Goal: Task Accomplishment & Management: Manage account settings

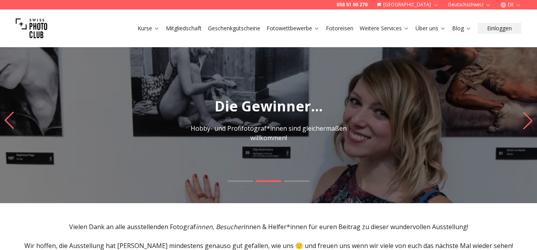
scroll to position [161, 0]
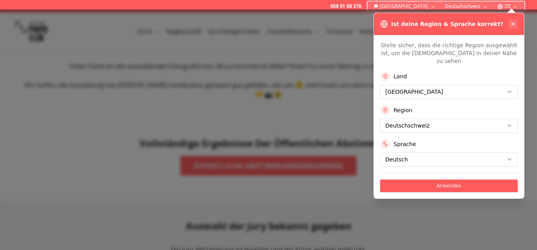
click at [512, 21] on icon at bounding box center [513, 24] width 6 height 6
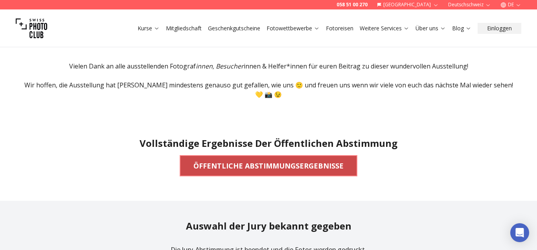
click at [250, 160] on b "ÖFFENTLICHE ABSTIMMUNGSERGEBNISSE" at bounding box center [269, 165] width 150 height 11
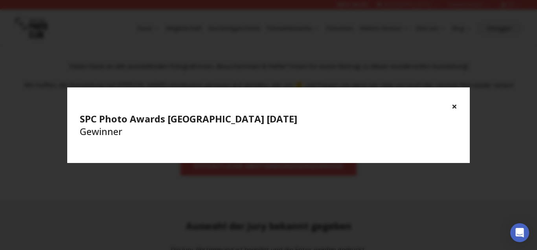
click at [458, 108] on div "× SPC Photo Awards [GEOGRAPHIC_DATA] [DATE] Gewinner" at bounding box center [268, 118] width 403 height 63
click at [454, 107] on button "×" at bounding box center [455, 106] width 6 height 13
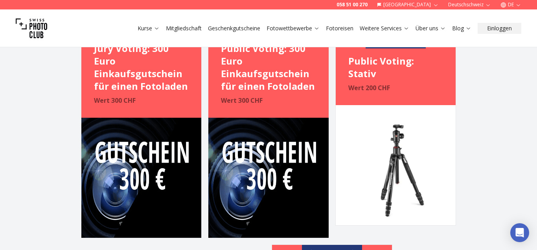
scroll to position [441, 0]
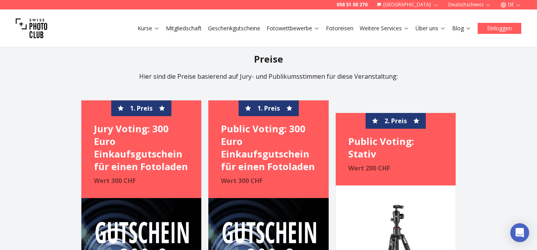
click at [495, 23] on button "Einloggen" at bounding box center [500, 28] width 44 height 11
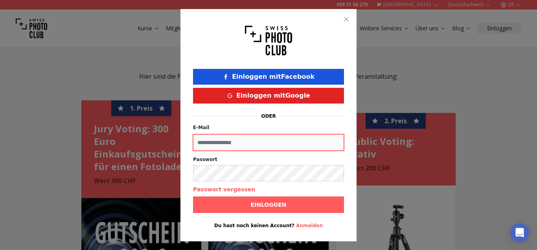
click at [224, 141] on input "E-Mail" at bounding box center [268, 142] width 151 height 17
type input "**********"
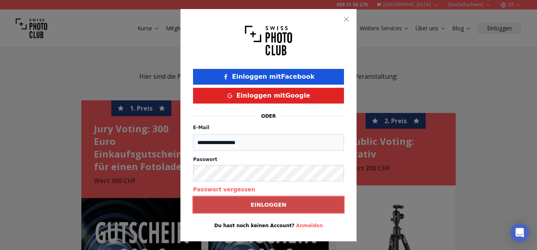
click at [266, 201] on b "Einloggen" at bounding box center [269, 205] width 36 height 8
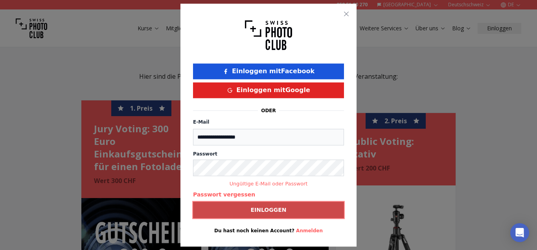
click at [231, 209] on button "Einloggen" at bounding box center [268, 209] width 151 height 17
